Goal: Task Accomplishment & Management: Manage account settings

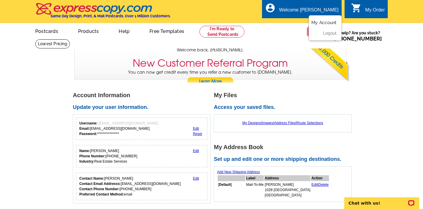
click at [324, 21] on link "My Account" at bounding box center [323, 22] width 25 height 5
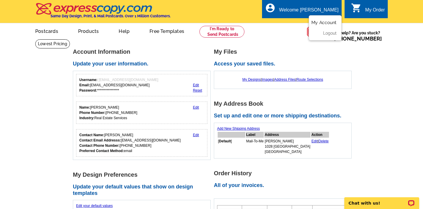
click at [321, 21] on link "My Account" at bounding box center [323, 22] width 25 height 5
click at [249, 80] on link "My Designs" at bounding box center [251, 79] width 18 height 4
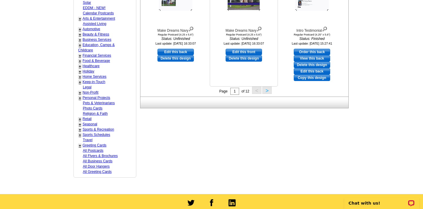
scroll to position [263, 0]
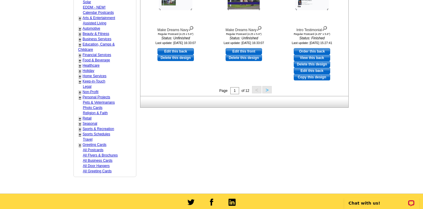
click at [268, 90] on button ">" at bounding box center [266, 89] width 9 height 7
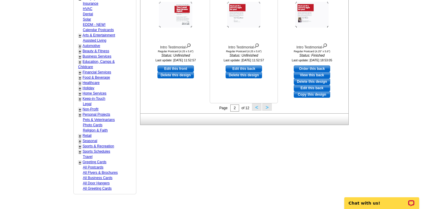
scroll to position [247, 0]
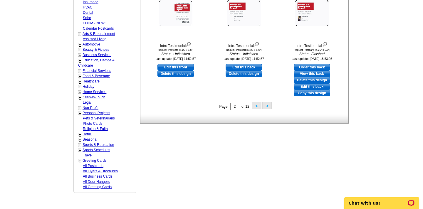
click at [266, 104] on button ">" at bounding box center [266, 105] width 9 height 7
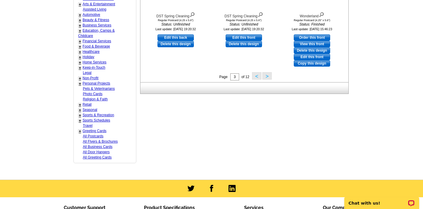
scroll to position [278, 0]
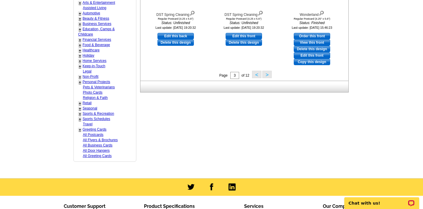
click at [267, 75] on button ">" at bounding box center [266, 74] width 9 height 7
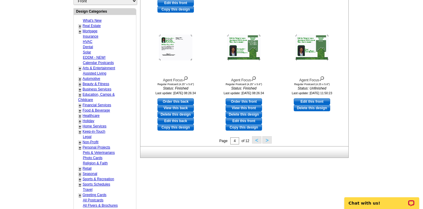
scroll to position [213, 0]
click at [266, 138] on button ">" at bounding box center [266, 139] width 9 height 7
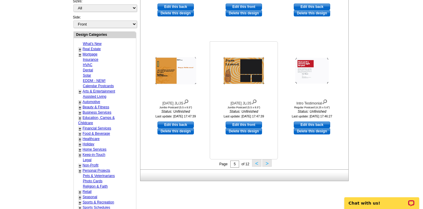
scroll to position [190, 0]
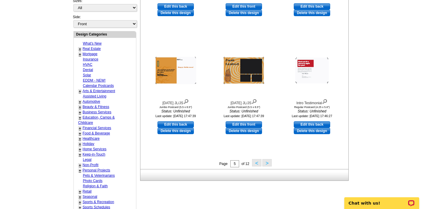
click at [265, 163] on button ">" at bounding box center [266, 162] width 9 height 7
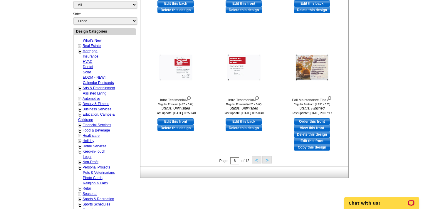
scroll to position [193, 0]
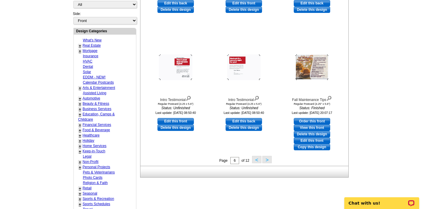
click at [268, 159] on button ">" at bounding box center [266, 159] width 9 height 7
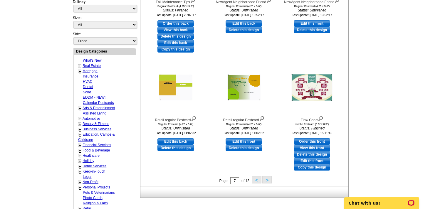
scroll to position [174, 0]
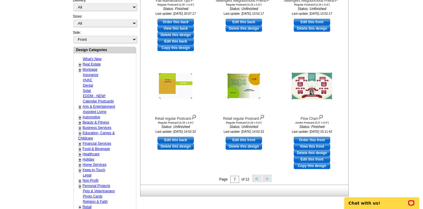
click at [267, 180] on button ">" at bounding box center [266, 178] width 9 height 7
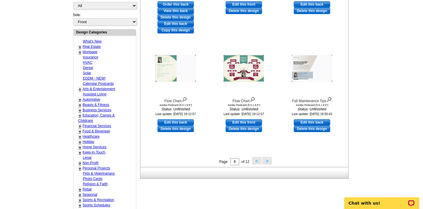
scroll to position [193, 0]
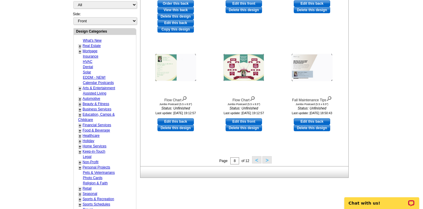
click at [267, 158] on button ">" at bounding box center [266, 159] width 9 height 7
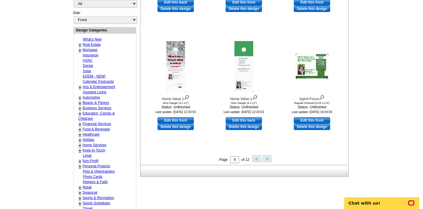
scroll to position [194, 0]
click at [267, 158] on button ">" at bounding box center [266, 158] width 9 height 7
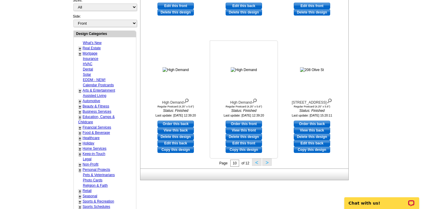
scroll to position [191, 0]
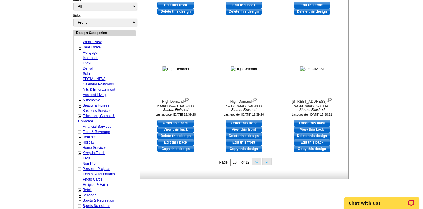
click at [267, 161] on button ">" at bounding box center [266, 161] width 9 height 7
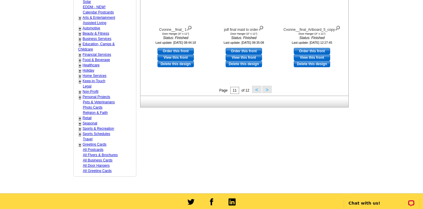
scroll to position [265, 0]
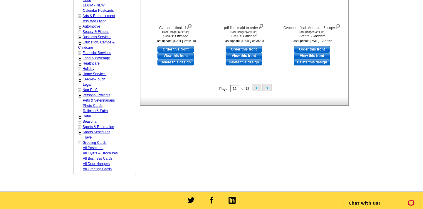
click at [268, 88] on button ">" at bounding box center [266, 87] width 9 height 7
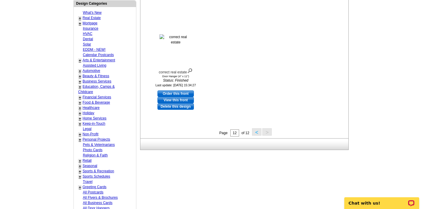
scroll to position [227, 0]
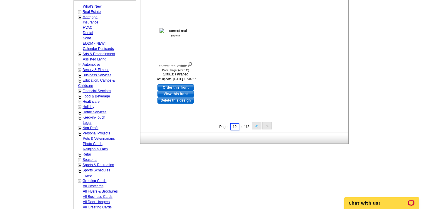
click at [237, 125] on input "12" at bounding box center [234, 126] width 9 height 7
type input "1"
type input "01"
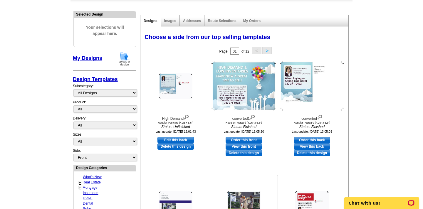
scroll to position [0, 0]
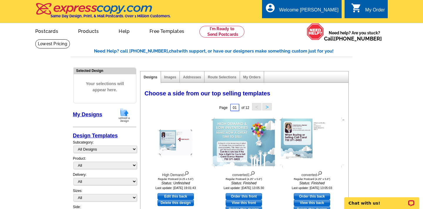
click at [234, 109] on input "01" at bounding box center [234, 107] width 9 height 7
click at [313, 91] on div "Choose a side from our top selling templates" at bounding box center [243, 92] width 198 height 6
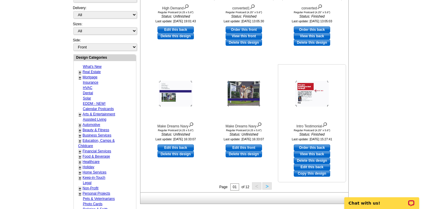
scroll to position [172, 0]
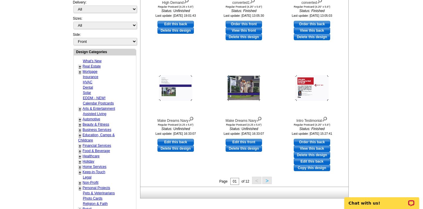
click at [266, 181] on button ">" at bounding box center [266, 180] width 9 height 7
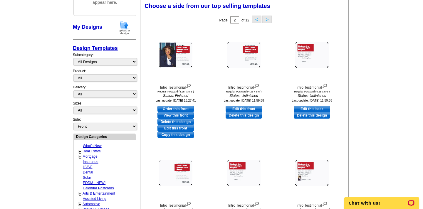
scroll to position [86, 0]
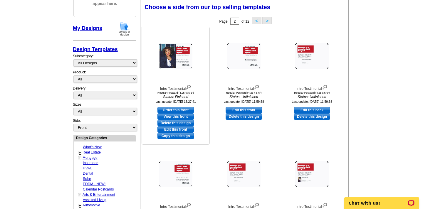
click at [178, 116] on link "View this front" at bounding box center [175, 116] width 36 height 6
click at [181, 128] on link "Edit this front" at bounding box center [175, 129] width 36 height 6
select select "1"
select select "back"
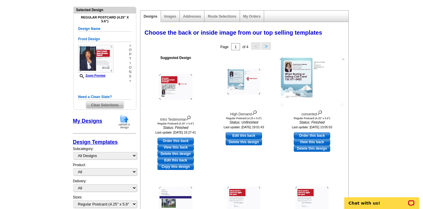
scroll to position [60, 0]
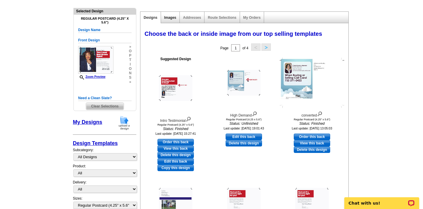
click at [167, 19] on link "Images" at bounding box center [170, 18] width 12 height 4
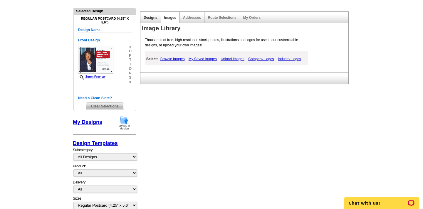
click at [149, 18] on link "Designs" at bounding box center [151, 18] width 14 height 4
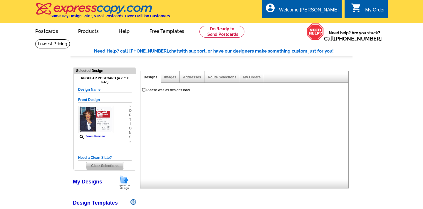
select select "1"
select select "back"
select select "785"
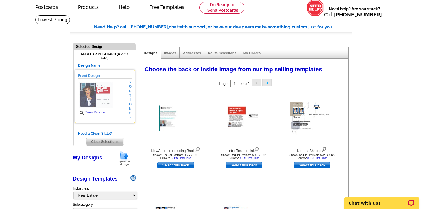
scroll to position [25, 0]
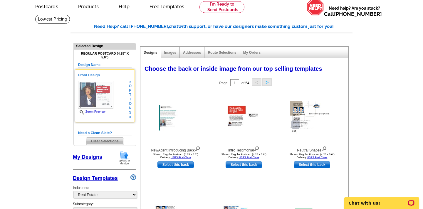
click at [107, 102] on img at bounding box center [95, 95] width 35 height 28
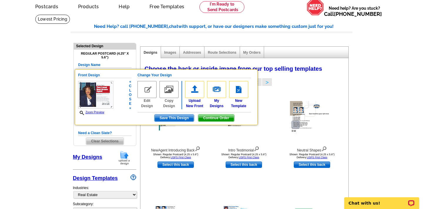
click at [150, 90] on img at bounding box center [146, 89] width 19 height 17
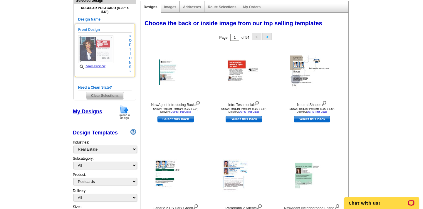
scroll to position [71, 0]
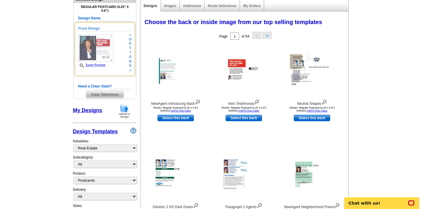
click at [129, 53] on span "i" at bounding box center [130, 52] width 3 height 4
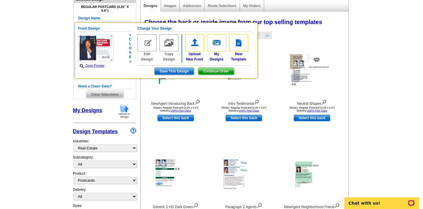
click at [146, 45] on img at bounding box center [146, 42] width 19 height 17
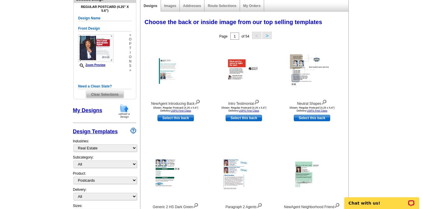
click at [107, 54] on img at bounding box center [95, 48] width 35 height 28
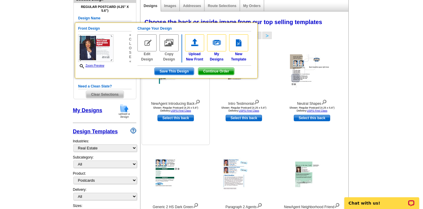
drag, startPoint x: 212, startPoint y: 73, endPoint x: 200, endPoint y: 96, distance: 25.7
click at [147, 46] on img at bounding box center [146, 42] width 19 height 17
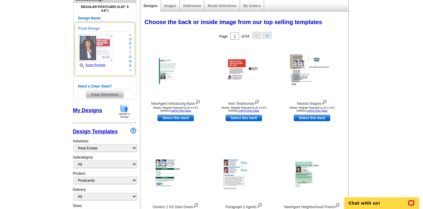
click at [106, 42] on img at bounding box center [95, 48] width 35 height 28
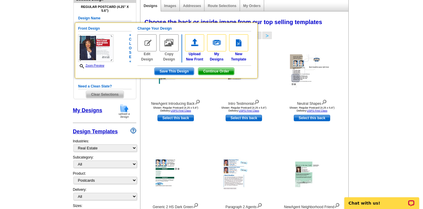
click at [146, 56] on link "Edit Design" at bounding box center [146, 48] width 19 height 28
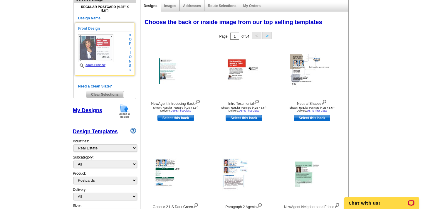
click at [98, 46] on img at bounding box center [95, 48] width 35 height 28
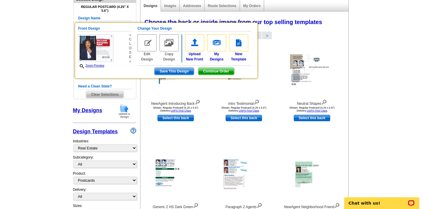
click at [295, 35] on div "Page 1 of 54 < >" at bounding box center [245, 36] width 208 height 12
click at [143, 49] on img at bounding box center [146, 42] width 19 height 17
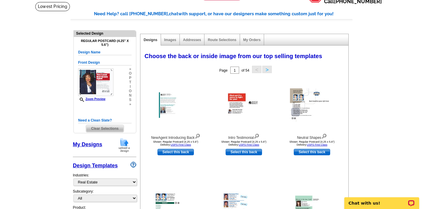
scroll to position [39, 0]
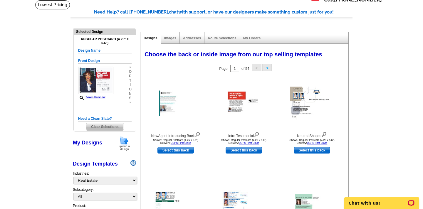
click at [148, 38] on link "Designs" at bounding box center [151, 38] width 14 height 4
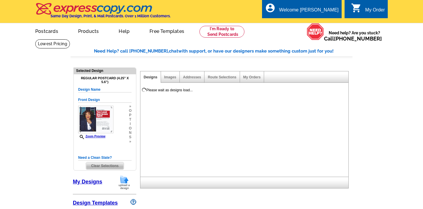
select select "1"
select select "back"
select select "785"
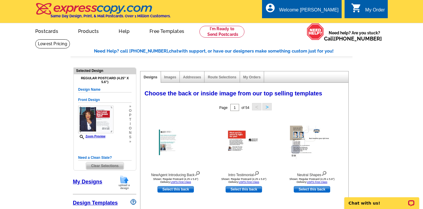
click at [93, 181] on link "My Designs" at bounding box center [87, 182] width 29 height 6
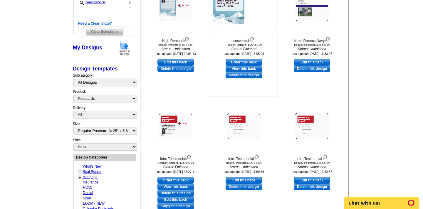
scroll to position [135, 0]
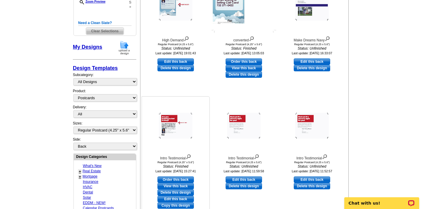
click at [169, 122] on img at bounding box center [175, 126] width 33 height 26
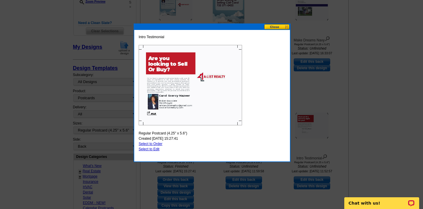
click at [146, 148] on link "Select to Edit" at bounding box center [149, 149] width 21 height 4
select select "front"
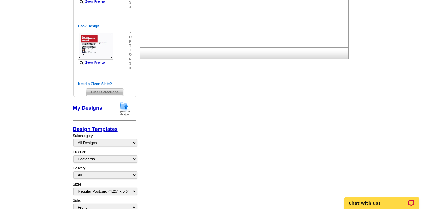
scroll to position [0, 0]
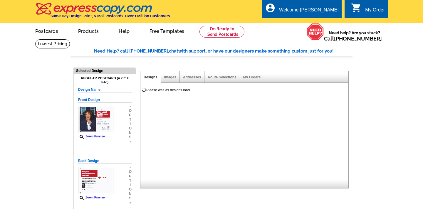
select select
select select "1"
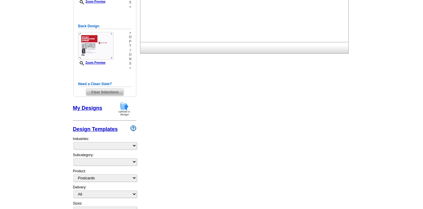
select select "785"
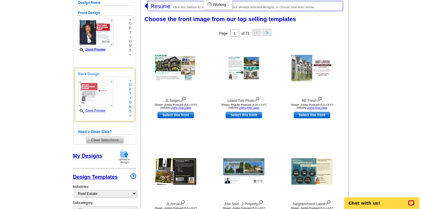
scroll to position [86, 0]
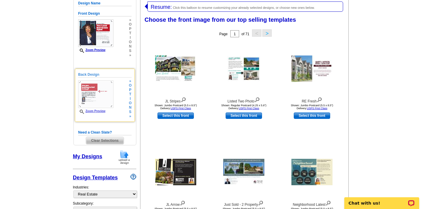
click at [99, 110] on link "Zoom Preview" at bounding box center [91, 110] width 27 height 3
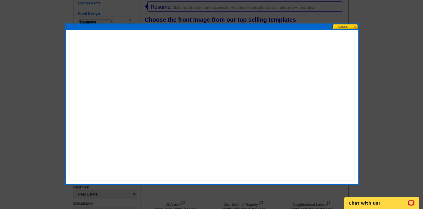
click at [342, 27] on button at bounding box center [345, 27] width 26 height 6
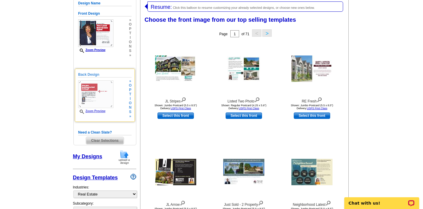
click at [92, 112] on link "Zoom Preview" at bounding box center [91, 110] width 27 height 3
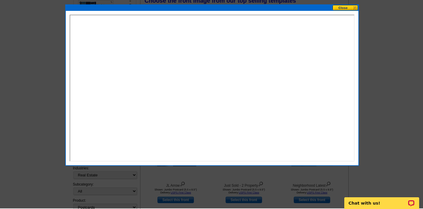
scroll to position [105, 0]
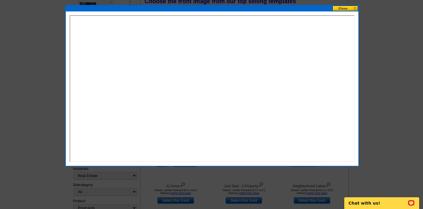
click at [346, 8] on button at bounding box center [345, 9] width 26 height 6
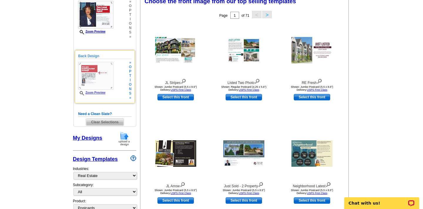
click at [90, 73] on img at bounding box center [95, 76] width 35 height 28
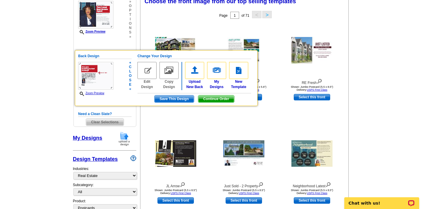
click at [100, 92] on link "Zoom Preview" at bounding box center [91, 93] width 26 height 3
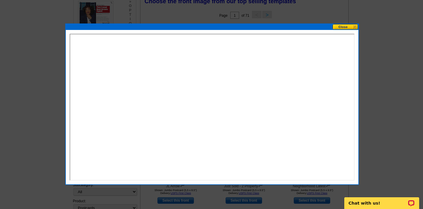
click at [338, 27] on button at bounding box center [345, 27] width 26 height 6
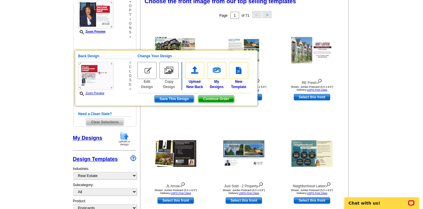
click at [82, 92] on icon at bounding box center [83, 94] width 6 height 4
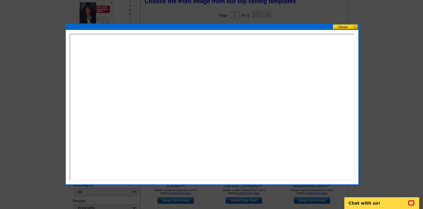
click at [341, 26] on button at bounding box center [345, 27] width 26 height 6
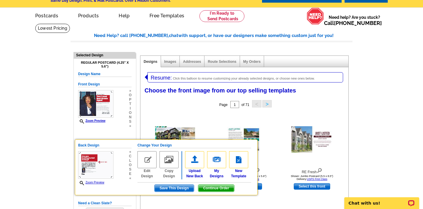
scroll to position [0, 0]
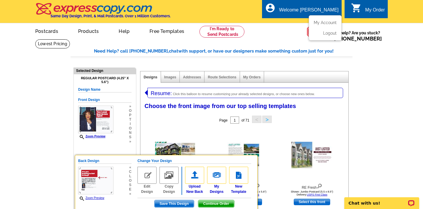
click at [313, 6] on div "account_circle Welcome Carol My Account Logout" at bounding box center [301, 9] width 79 height 18
click at [319, 22] on link "My Account" at bounding box center [323, 22] width 25 height 5
